Goal: Entertainment & Leisure: Browse casually

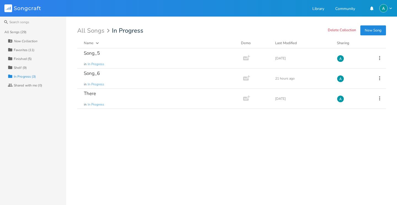
click at [37, 44] on div "New Collection" at bounding box center [37, 40] width 58 height 9
click at [37, 49] on div "Collection Favorites (11)" at bounding box center [37, 49] width 58 height 9
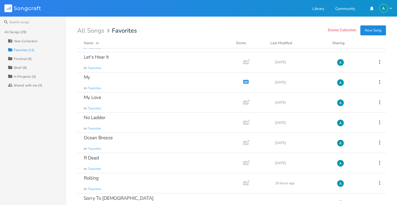
scroll to position [70, 0]
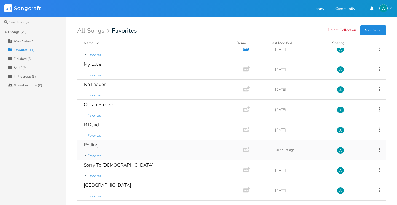
click at [139, 149] on div "Rolling in Favorites" at bounding box center [159, 150] width 151 height 20
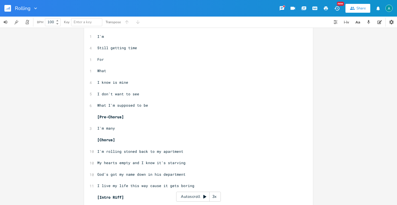
scroll to position [49, 0]
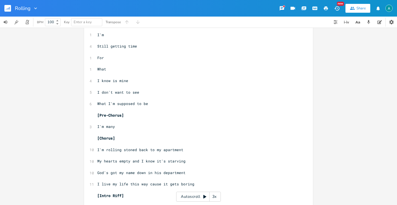
click at [9, 8] on rect "button" at bounding box center [7, 8] width 7 height 7
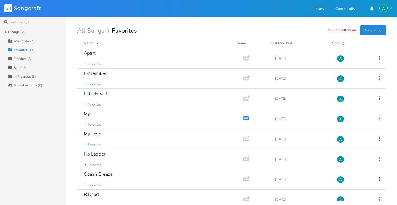
click at [47, 49] on div "Collection Favorites (11)" at bounding box center [37, 49] width 58 height 9
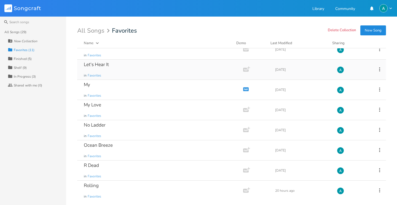
scroll to position [70, 0]
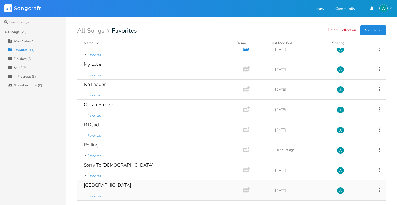
click at [128, 194] on div "South Sea in Favorites" at bounding box center [159, 190] width 151 height 20
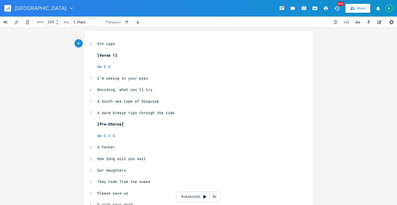
click at [8, 12] on button "button" at bounding box center [9, 8] width 11 height 13
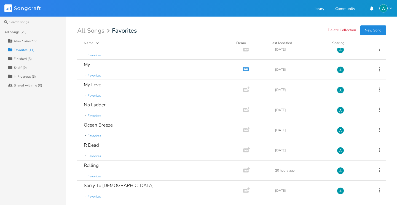
scroll to position [70, 0]
click at [14, 76] on div "In Progress (3)" at bounding box center [25, 76] width 22 height 3
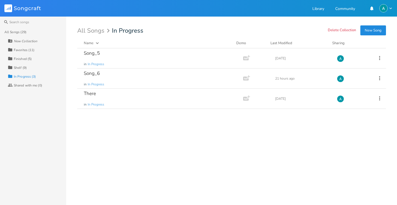
scroll to position [0, 0]
click at [15, 68] on div "Shelf (9)" at bounding box center [20, 67] width 13 height 3
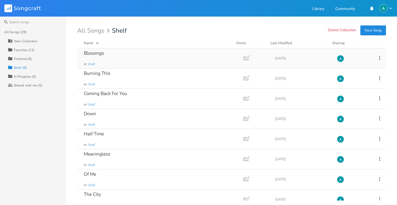
click at [116, 62] on div "Blessings in Shelf" at bounding box center [159, 58] width 151 height 20
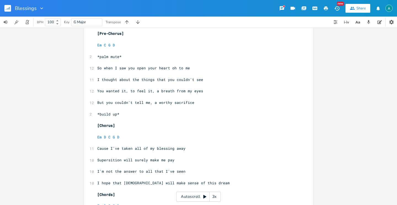
scroll to position [151, 0]
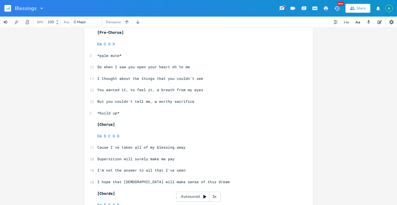
click at [6, 12] on button "button" at bounding box center [9, 8] width 11 height 13
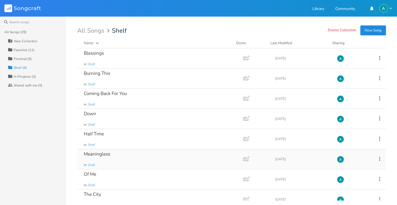
scroll to position [29, 0]
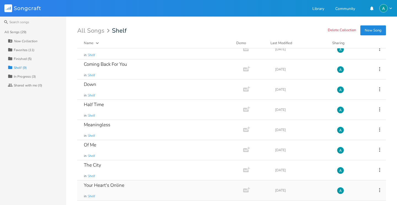
click at [149, 184] on div "Your Heart's Online in Shelf" at bounding box center [159, 190] width 151 height 20
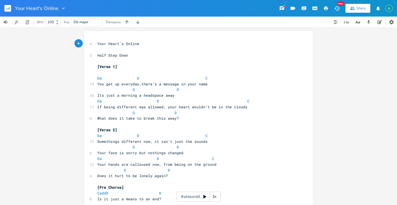
click at [8, 8] on icon "button" at bounding box center [8, 9] width 1 height 2
